Goal: Check status

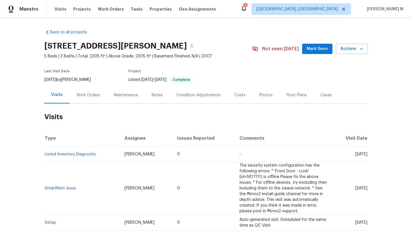
drag, startPoint x: 344, startPoint y: 155, endPoint x: 355, endPoint y: 155, distance: 10.9
click at [356, 155] on span "[DATE]" at bounding box center [362, 155] width 12 height 4
copy span "[DATE]"
click at [89, 99] on div "Work Orders" at bounding box center [89, 95] width 38 height 17
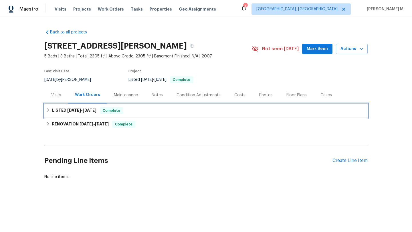
click at [86, 110] on span "[DATE]" at bounding box center [90, 111] width 14 height 4
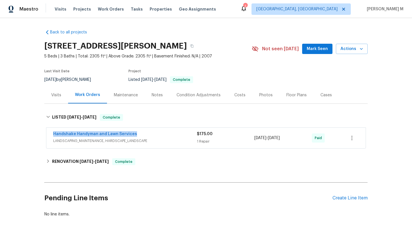
drag, startPoint x: 48, startPoint y: 133, endPoint x: 153, endPoint y: 133, distance: 105.6
click at [153, 133] on div "Handshake Handyman and Lawn Services LANDSCAPING_MAINTENANCE, HARDSCAPE_LANDSCA…" at bounding box center [206, 138] width 320 height 21
copy link "Handshake Handyman and Lawn Services"
drag, startPoint x: 251, startPoint y: 139, endPoint x: 287, endPoint y: 139, distance: 35.8
click at [287, 139] on div "Handshake Handyman and Lawn Services LANDSCAPING_MAINTENANCE, HARDSCAPE_LANDSCA…" at bounding box center [199, 138] width 292 height 14
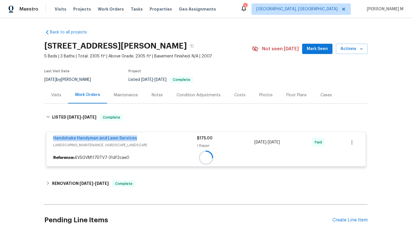
click at [286, 139] on div "Handshake Handyman and Lawn Services LANDSCAPING_MAINTENANCE, HARDSCAPE_LANDSCA…" at bounding box center [206, 149] width 320 height 35
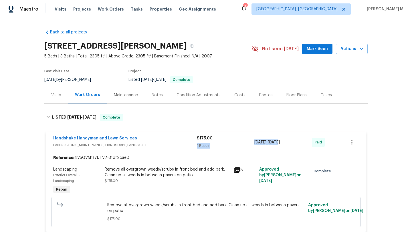
drag, startPoint x: 252, startPoint y: 141, endPoint x: 281, endPoint y: 141, distance: 28.9
click at [281, 141] on div "Handshake Handyman and Lawn Services LANDSCAPING_MAINTENANCE, HARDSCAPE_LANDSCA…" at bounding box center [199, 143] width 292 height 14
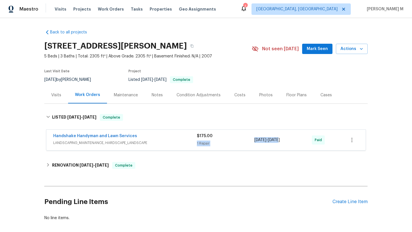
click at [281, 141] on div "[DATE] - [DATE]" at bounding box center [284, 140] width 58 height 14
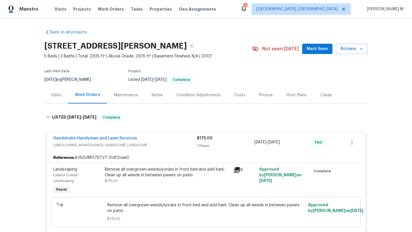
drag, startPoint x: 252, startPoint y: 143, endPoint x: 288, endPoint y: 143, distance: 35.5
click at [280, 143] on span "[DATE] - [DATE]" at bounding box center [267, 143] width 25 height 6
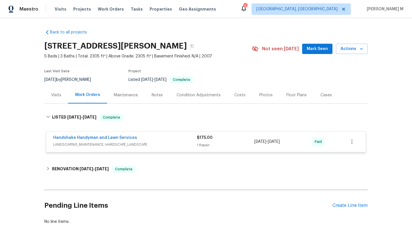
copy span "[DATE] - [DATE]"
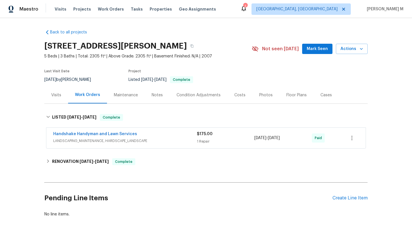
click at [173, 139] on span "LANDSCAPING_MAINTENANCE, HARDSCAPE_LANDSCAPE" at bounding box center [125, 141] width 144 height 6
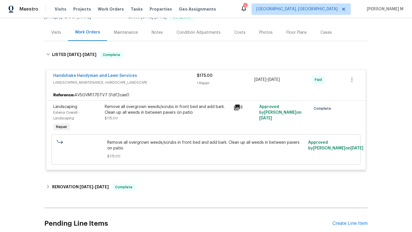
scroll to position [117, 0]
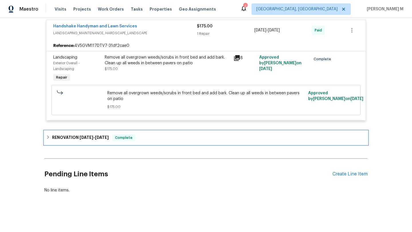
click at [181, 138] on div "RENOVATION [DATE] - [DATE] Complete" at bounding box center [206, 138] width 324 height 14
